Goal: Information Seeking & Learning: Check status

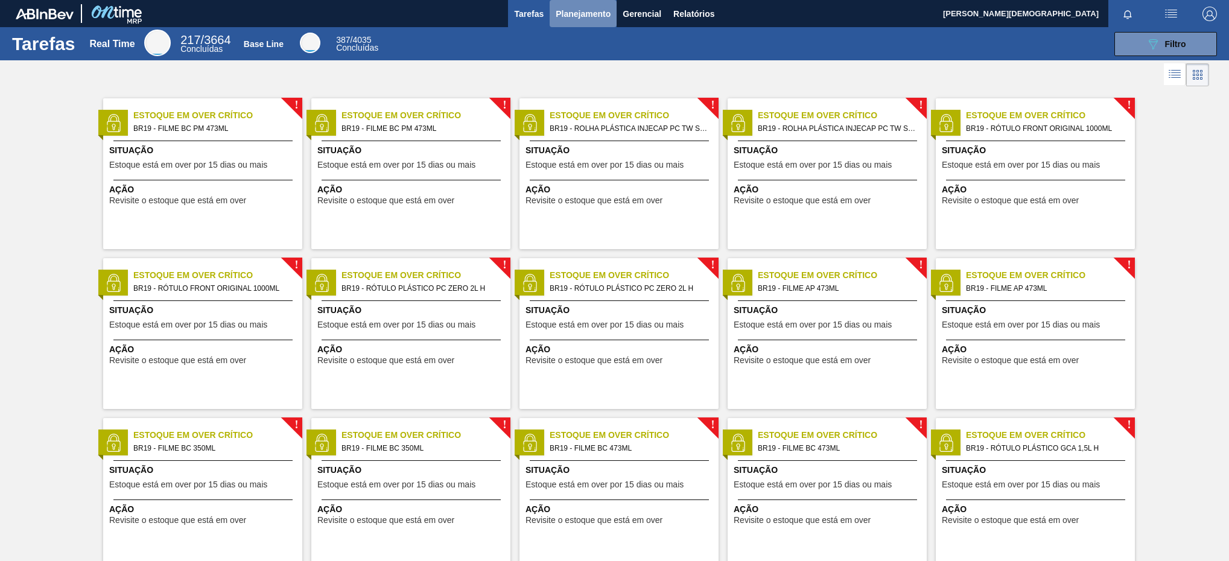
click at [592, 8] on span "Planejamento" at bounding box center [582, 14] width 55 height 14
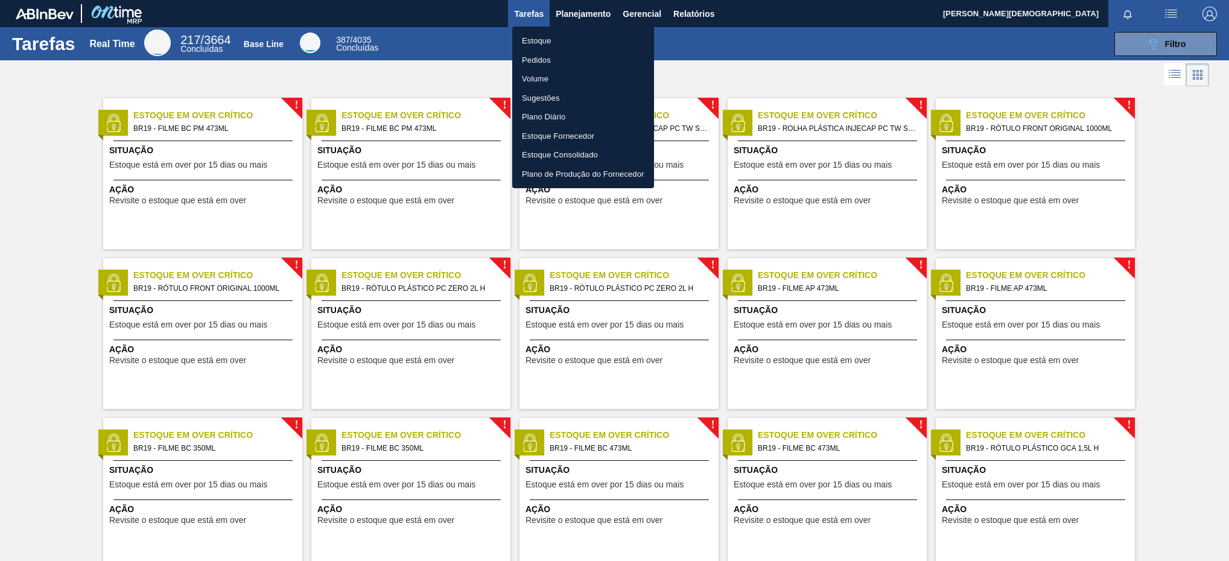
click at [588, 42] on li "Estoque" at bounding box center [583, 40] width 142 height 19
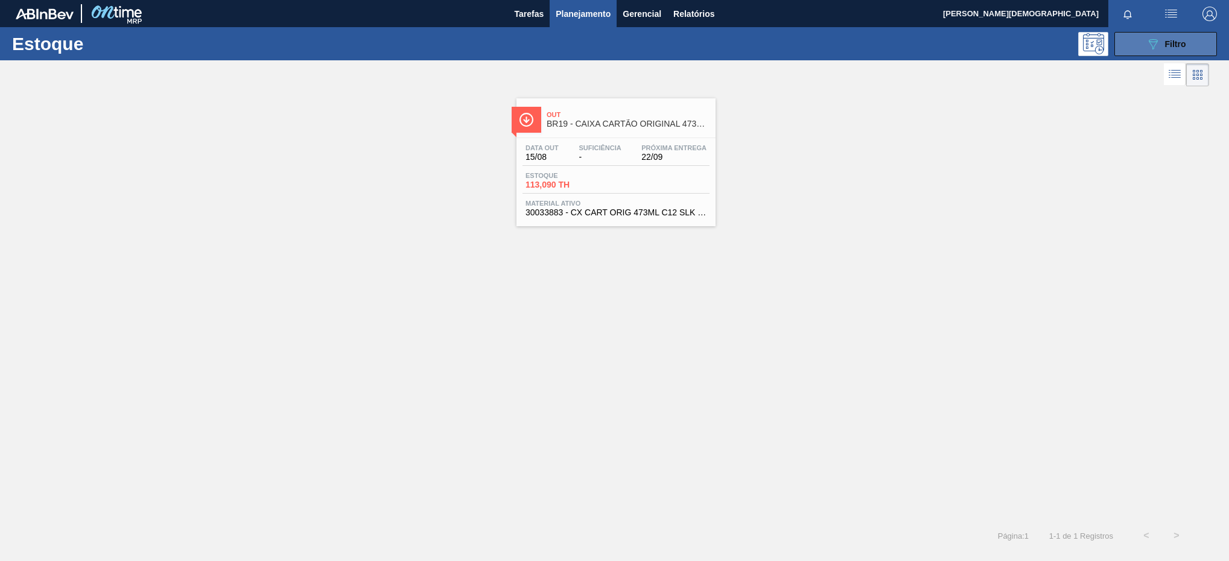
click at [1146, 51] on button "089F7B8B-B2A5-4AFE-B5C0-19BA573D28AC Filtro" at bounding box center [1165, 44] width 103 height 24
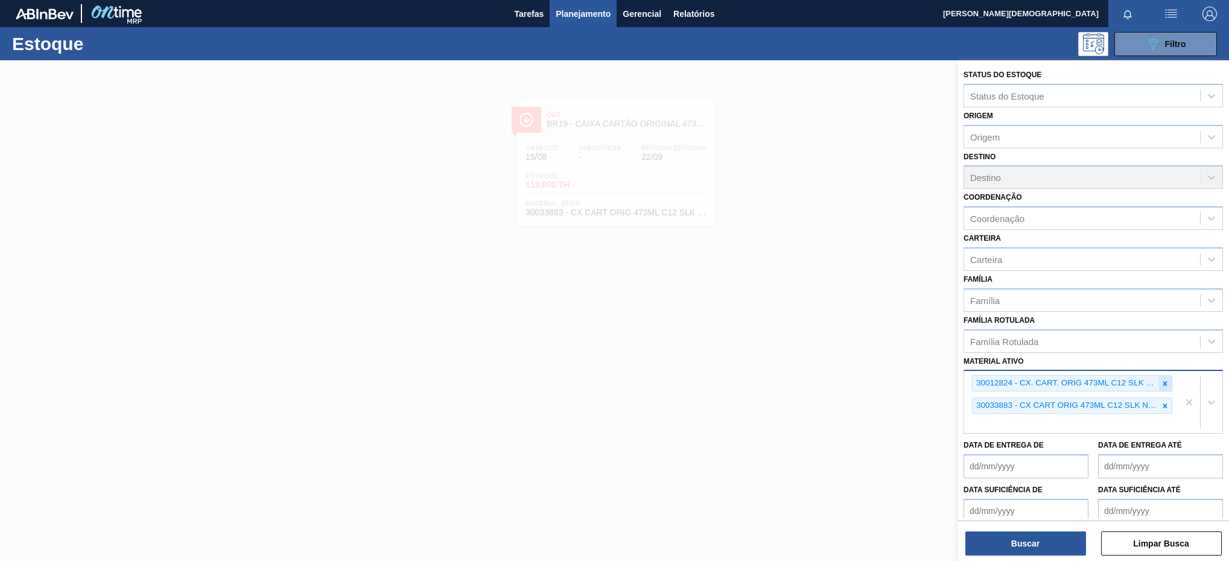
click at [1158, 386] on div at bounding box center [1164, 383] width 13 height 15
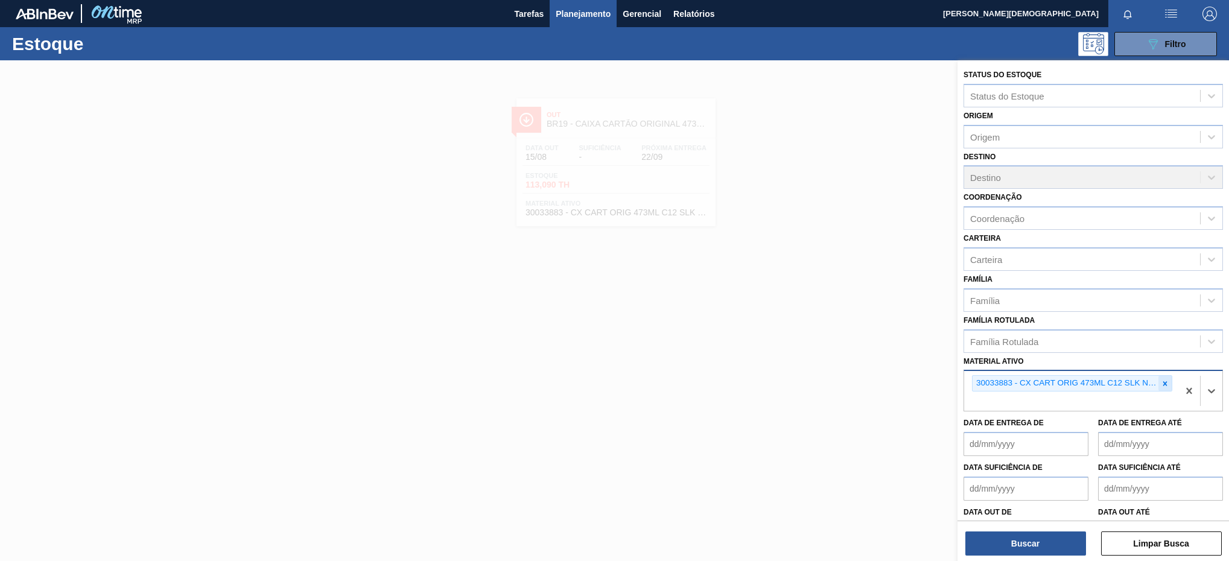
click at [1158, 384] on div at bounding box center [1164, 383] width 13 height 15
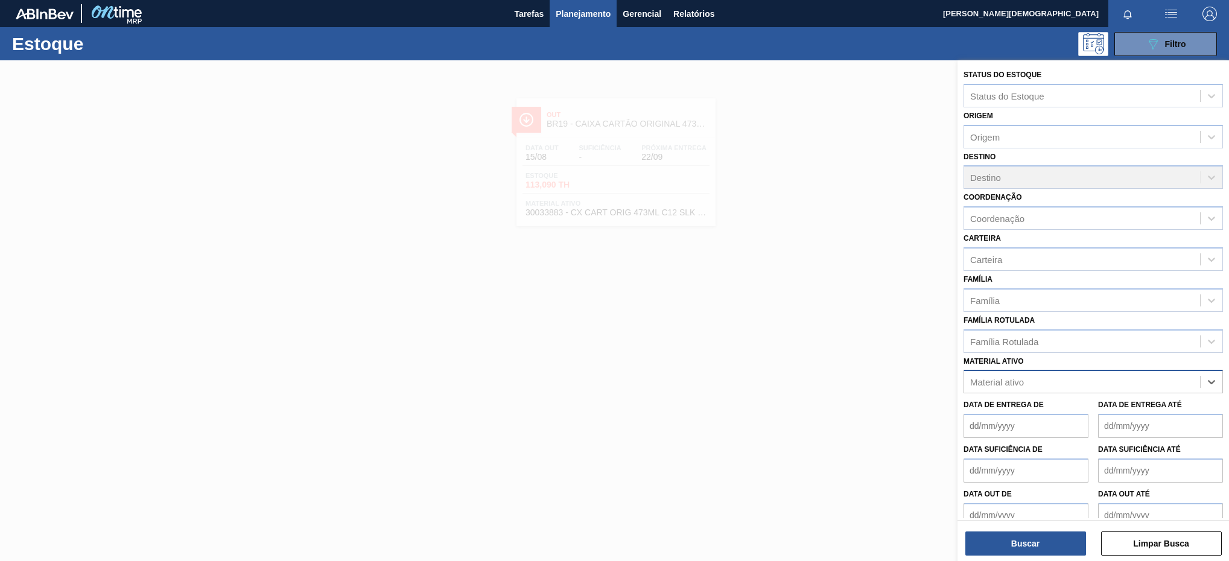
click at [1149, 384] on div "Material ativo" at bounding box center [1082, 381] width 236 height 17
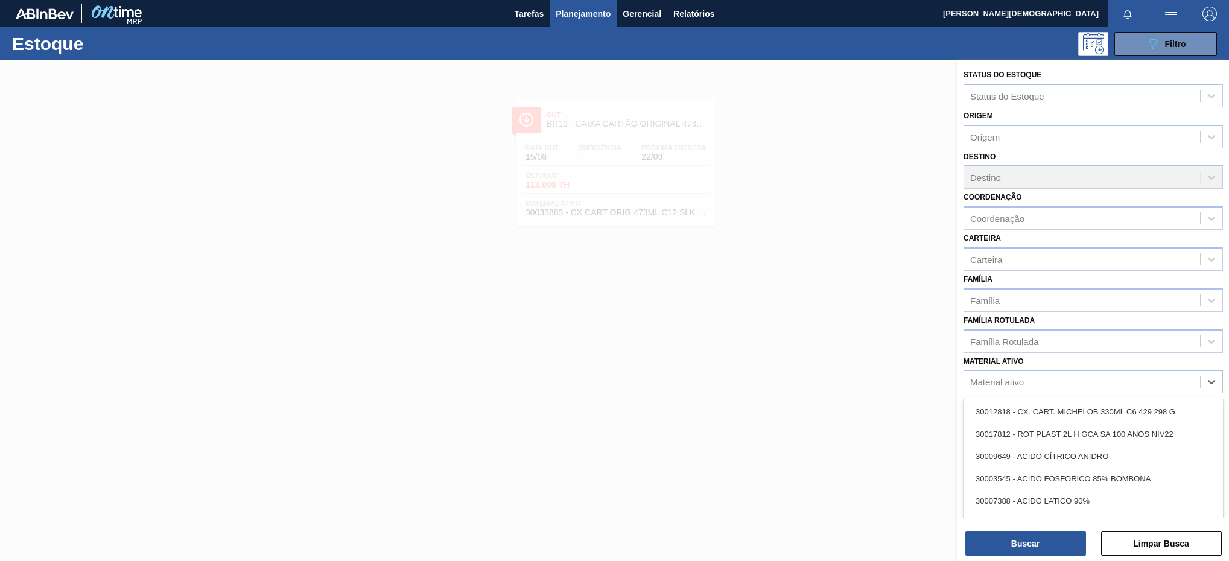
paste ativo "30002821"
type ativo "30002821"
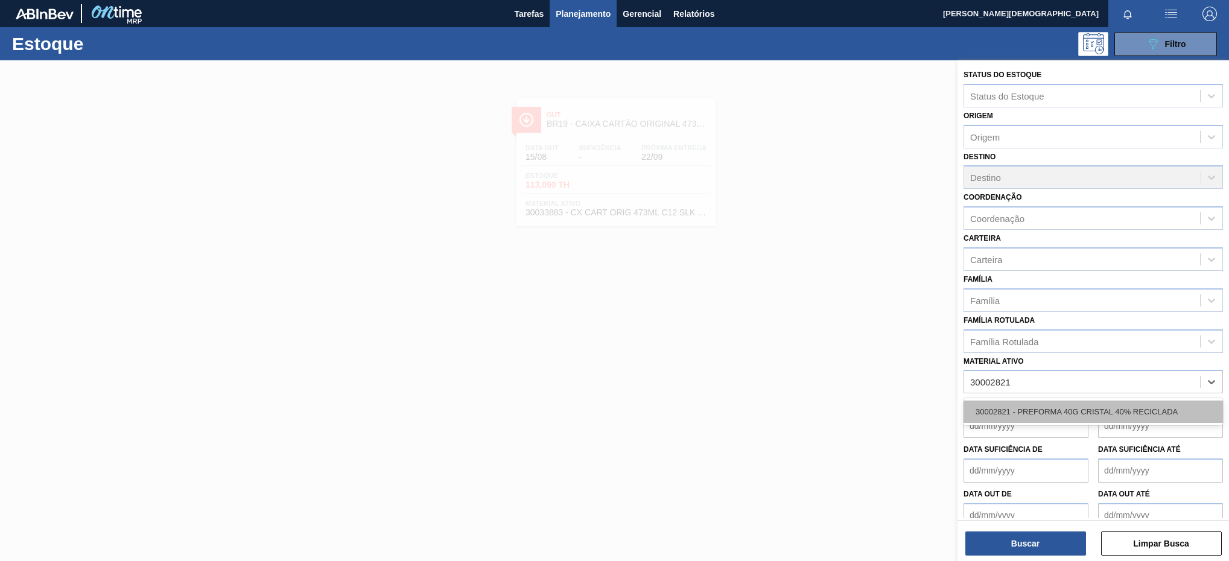
click at [1104, 406] on div "30002821 - PREFORMA 40G CRISTAL 40% RECICLADA" at bounding box center [1092, 411] width 259 height 22
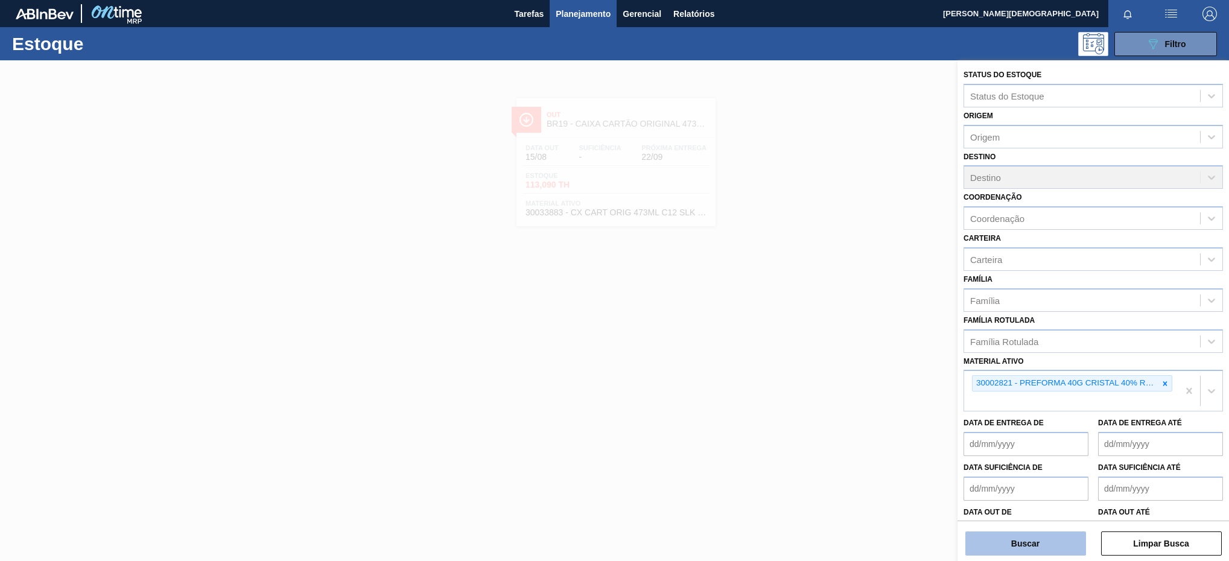
click at [1051, 554] on button "Buscar" at bounding box center [1025, 543] width 121 height 24
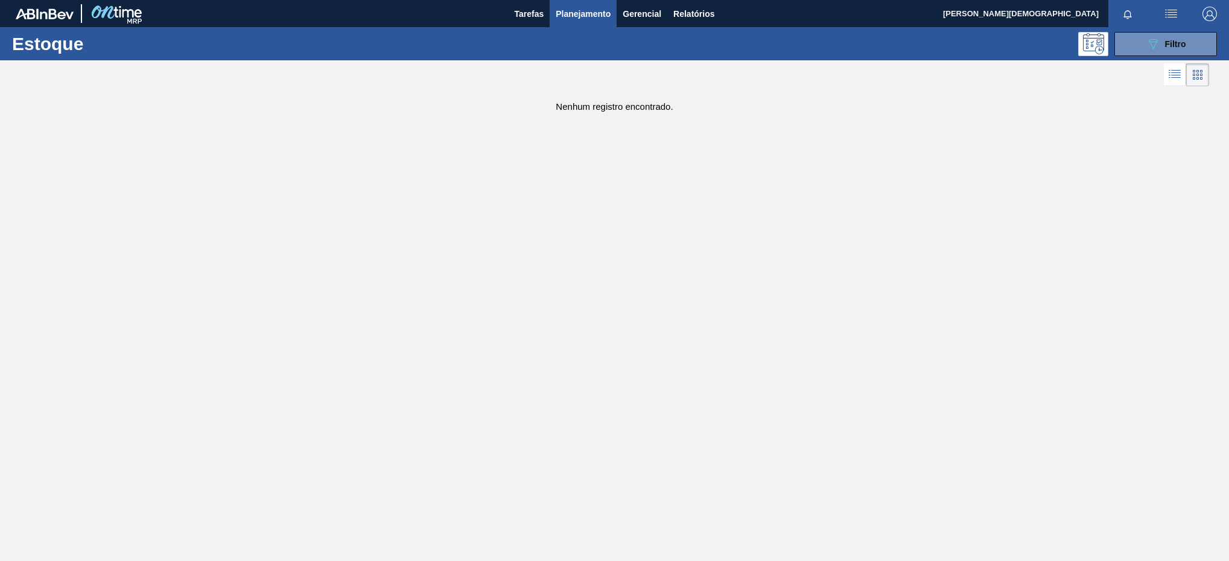
drag, startPoint x: 1165, startPoint y: 49, endPoint x: 1150, endPoint y: 69, distance: 25.3
click at [1165, 49] on div "089F7B8B-B2A5-4AFE-B5C0-19BA573D28AC Filtro" at bounding box center [1165, 44] width 40 height 14
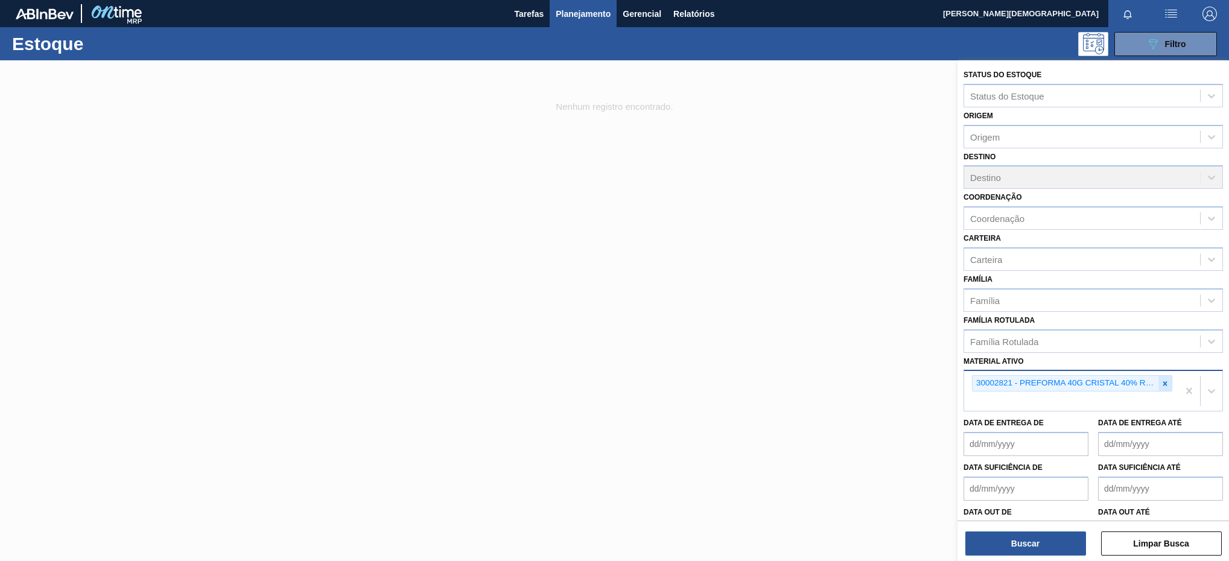
click at [1164, 390] on div at bounding box center [1164, 383] width 13 height 15
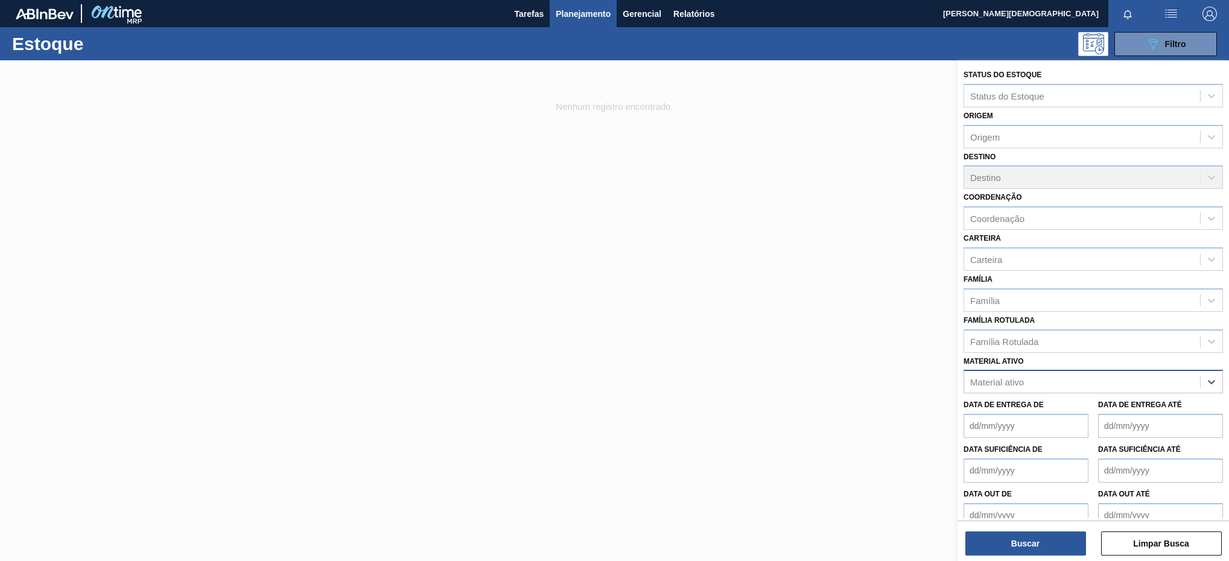
paste ativo "30003165"
type ativo "30003165"
click at [1142, 407] on div "30003165 - PREFORMA 40G CRISTAL" at bounding box center [1092, 411] width 259 height 22
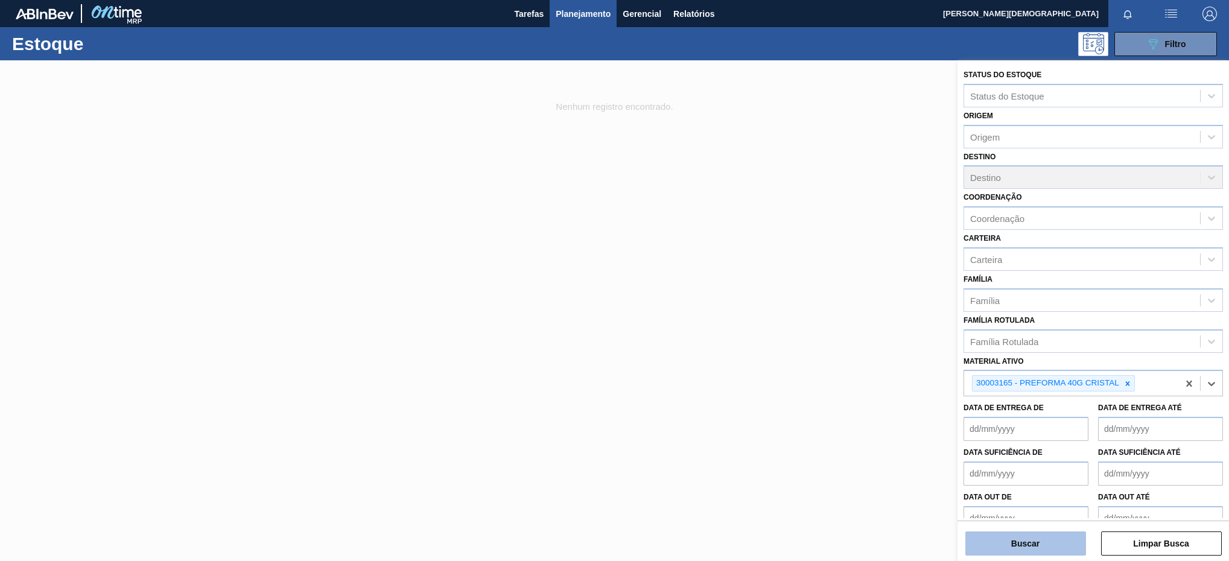
click at [1055, 549] on button "Buscar" at bounding box center [1025, 543] width 121 height 24
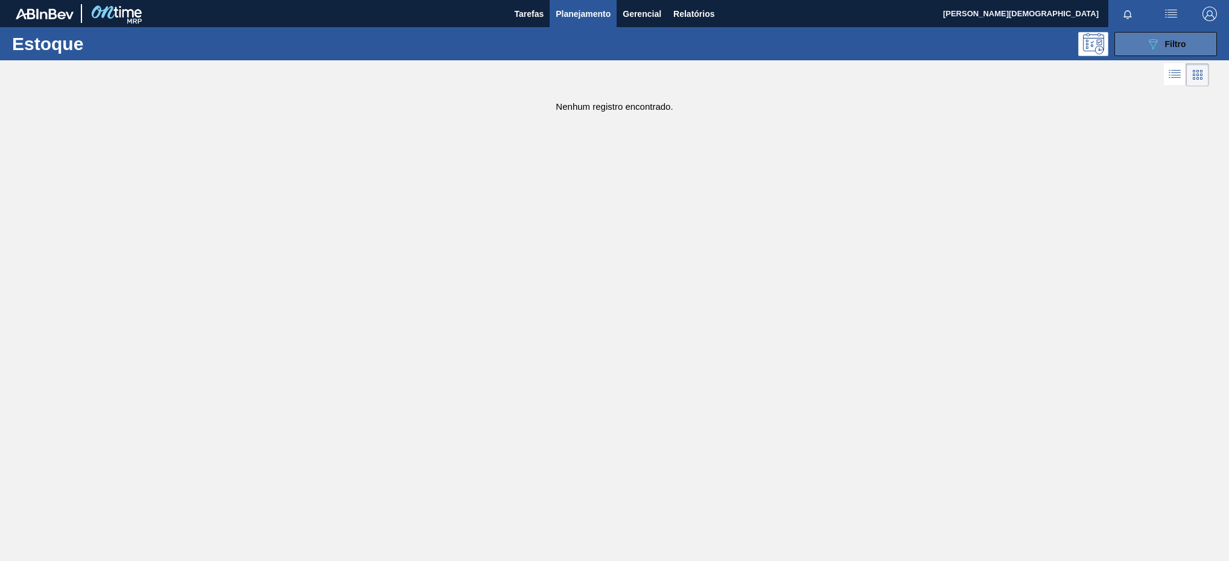
click at [1167, 48] on span "Filtro" at bounding box center [1175, 44] width 21 height 10
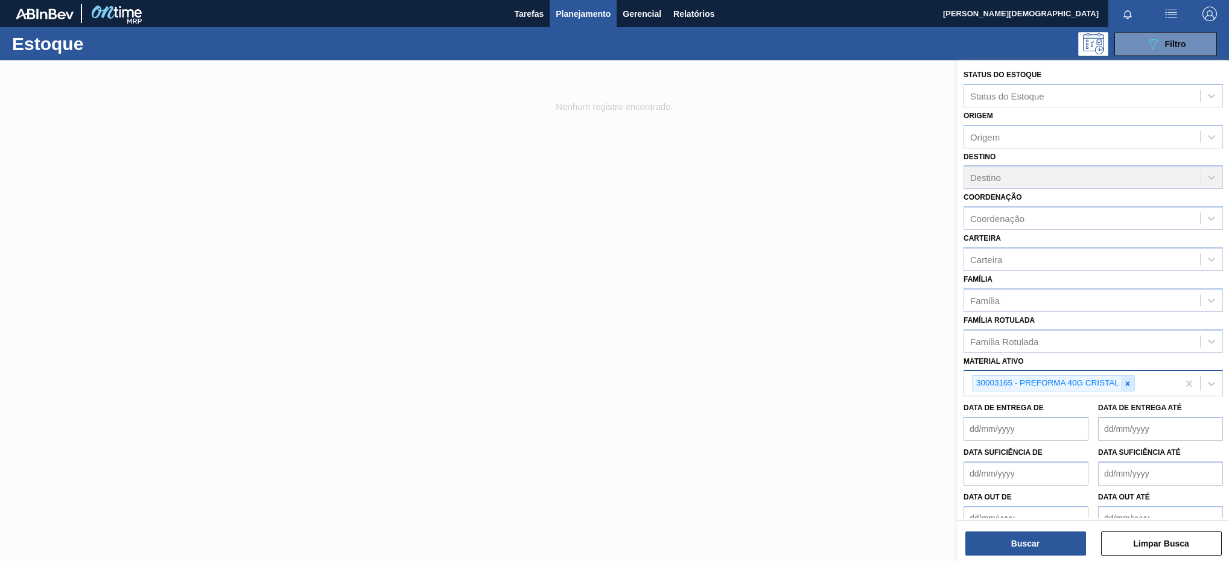
click at [1133, 379] on div at bounding box center [1127, 383] width 13 height 15
paste ativo "30031671"
type ativo "30031671"
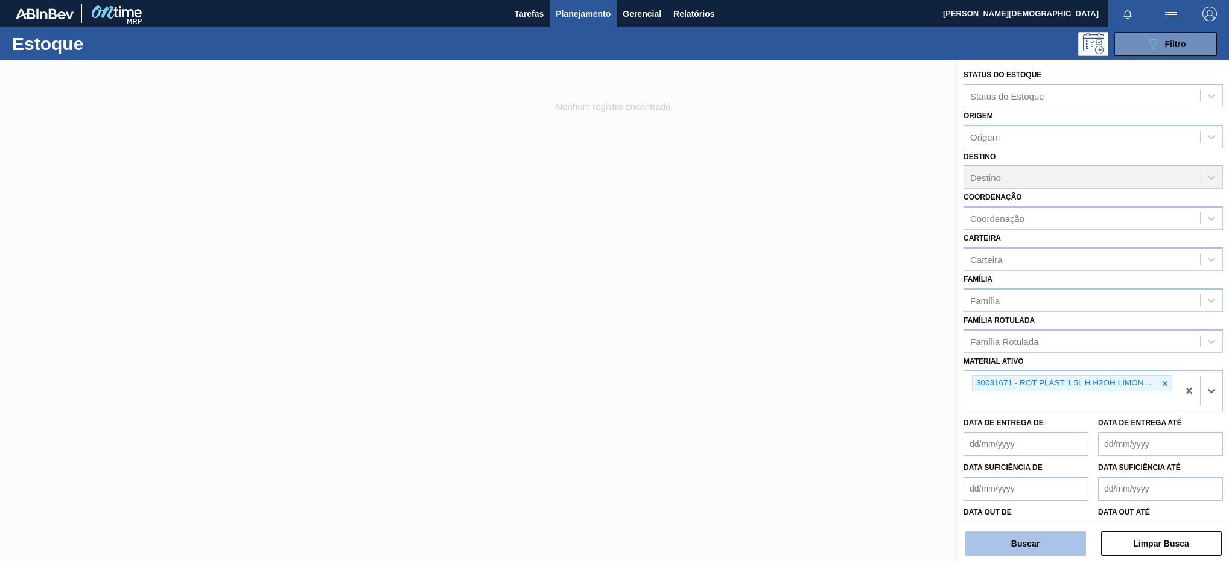
click at [1034, 543] on button "Buscar" at bounding box center [1025, 543] width 121 height 24
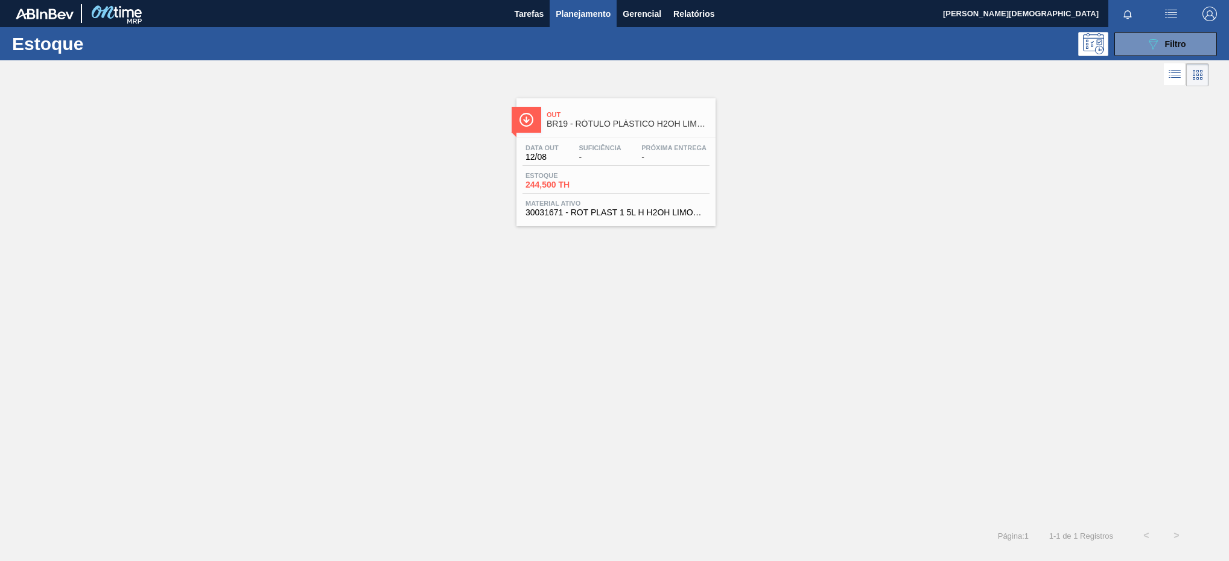
click at [584, 156] on span "-" at bounding box center [599, 157] width 42 height 9
